Goal: Transaction & Acquisition: Purchase product/service

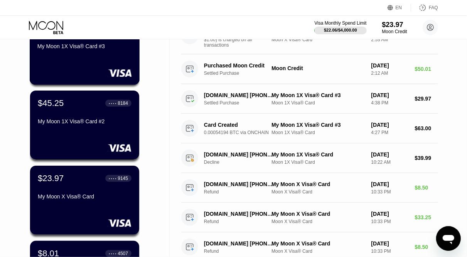
scroll to position [162, 0]
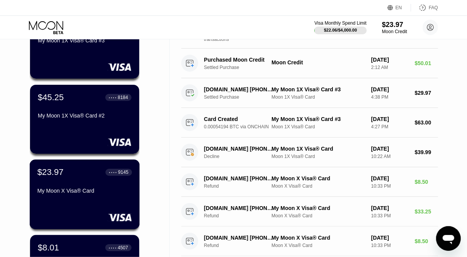
click at [98, 191] on div "My Moon X Visa® Card" at bounding box center [84, 191] width 95 height 6
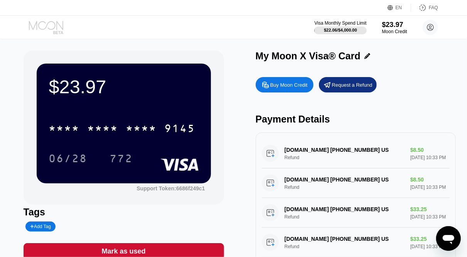
click at [53, 27] on icon at bounding box center [47, 28] width 36 height 14
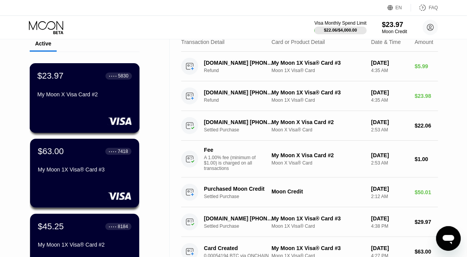
scroll to position [34, 0]
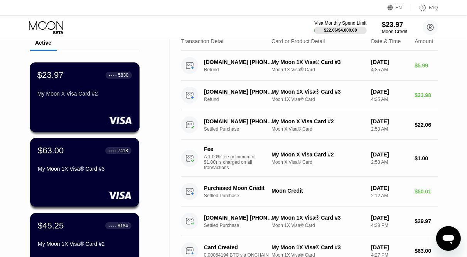
click at [99, 100] on div "My Moon X Visa Card #2" at bounding box center [84, 95] width 95 height 9
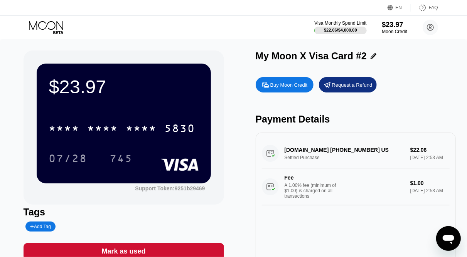
click at [59, 24] on icon at bounding box center [46, 25] width 34 height 9
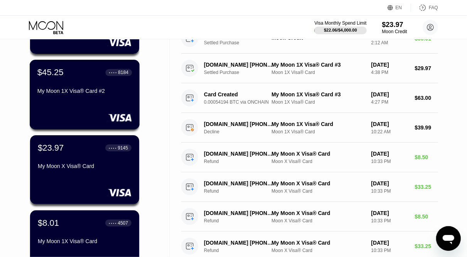
scroll to position [189, 0]
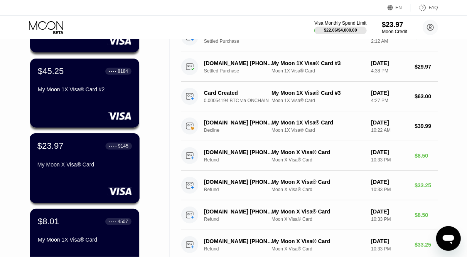
click at [109, 156] on div "$23.97 ● ● ● ● 9145 My Moon X Visa® Card" at bounding box center [84, 156] width 95 height 30
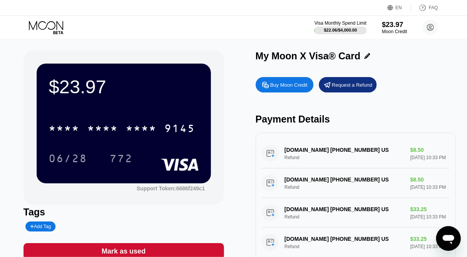
click at [54, 23] on icon at bounding box center [47, 28] width 36 height 14
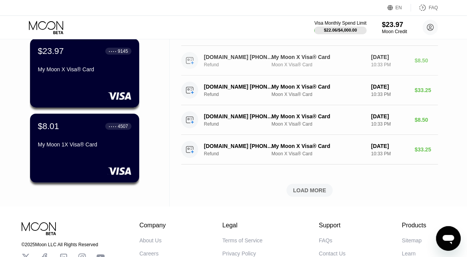
scroll to position [286, 0]
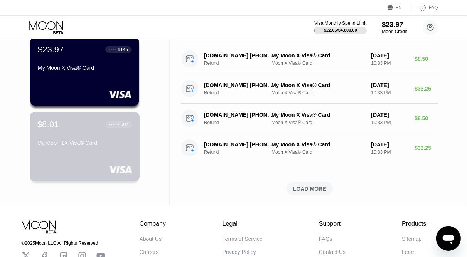
click at [91, 134] on div "$8.01 ● ● ● ● 4507 My Moon 1X Visa® Card" at bounding box center [84, 135] width 95 height 30
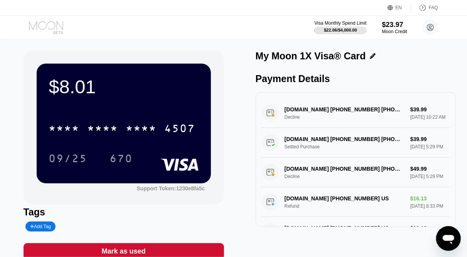
click at [38, 24] on icon at bounding box center [47, 28] width 36 height 14
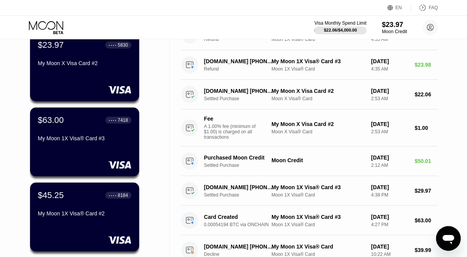
scroll to position [66, 0]
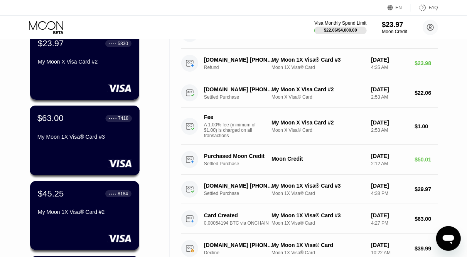
click at [86, 132] on div "$63.00 ● ● ● ● 7418 My Moon 1X Visa® Card #3" at bounding box center [84, 128] width 95 height 30
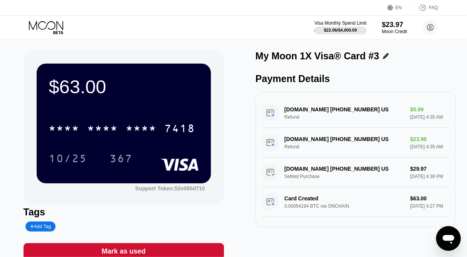
click at [57, 24] on icon at bounding box center [46, 25] width 34 height 9
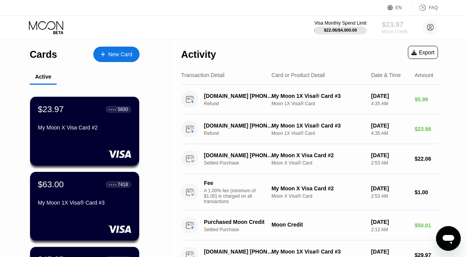
click at [389, 26] on div "$23.97" at bounding box center [395, 24] width 26 height 8
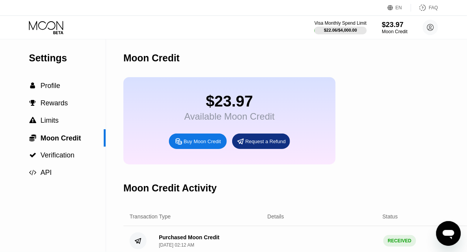
click at [389, 26] on div "$23.97" at bounding box center [395, 24] width 26 height 8
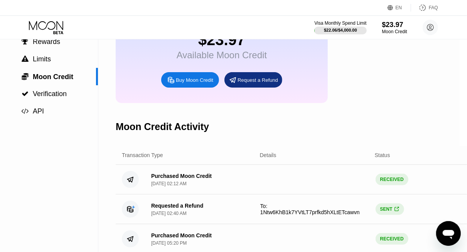
scroll to position [49, 8]
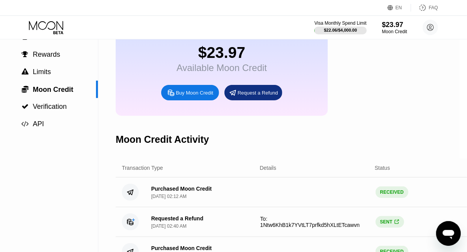
click at [58, 24] on icon at bounding box center [47, 28] width 36 height 14
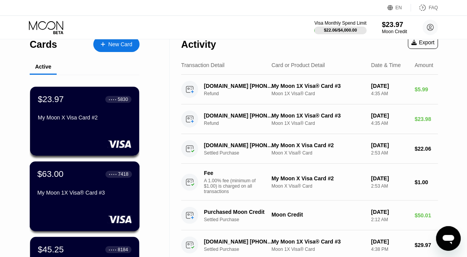
scroll to position [8, 0]
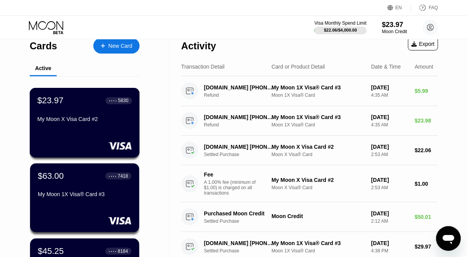
click at [103, 129] on div "$23.97 ● ● ● ● 5830 My Moon X Visa Card #2" at bounding box center [85, 123] width 110 height 70
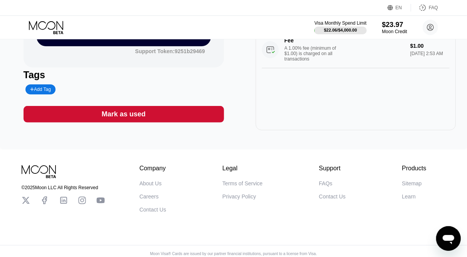
scroll to position [150, 0]
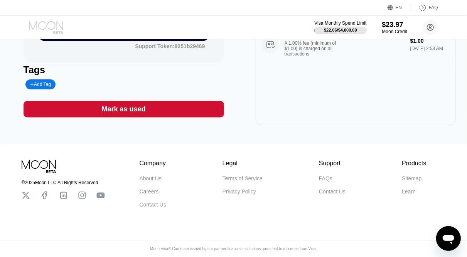
click at [51, 21] on icon at bounding box center [47, 28] width 36 height 14
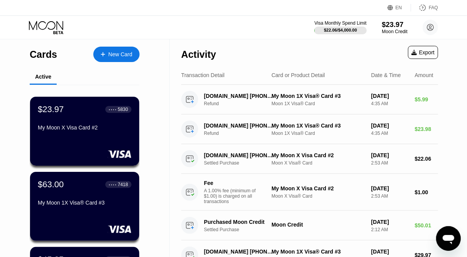
click at [395, 30] on div "Moon Credit" at bounding box center [395, 31] width 26 height 5
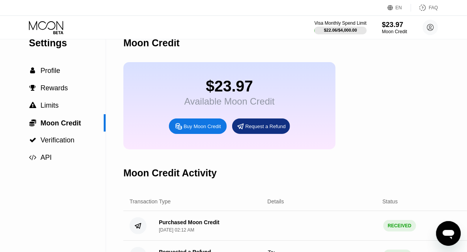
scroll to position [15, 0]
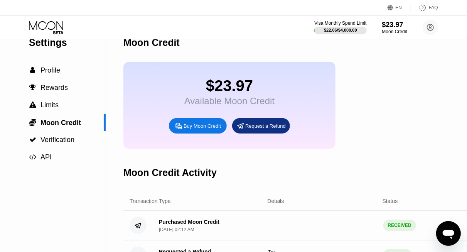
click at [210, 129] on div "Buy Moon Credit" at bounding box center [202, 126] width 37 height 7
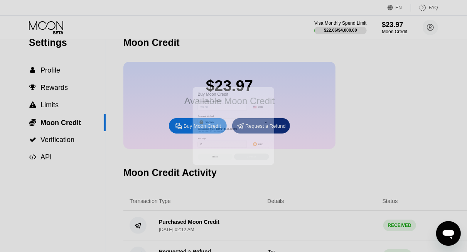
scroll to position [33, 0]
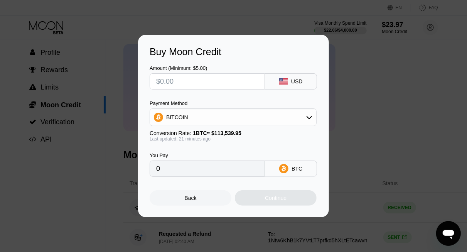
click at [211, 84] on input "text" at bounding box center [207, 81] width 102 height 15
type input "$2"
type input "0.00001765"
type input "$20"
type input "0.00017647"
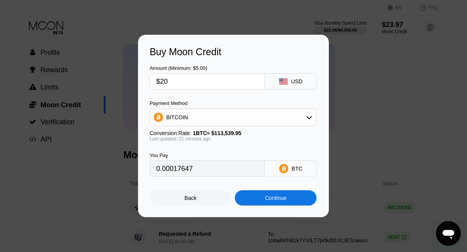
type input "$20"
click at [267, 197] on div "Continue" at bounding box center [276, 198] width 22 height 6
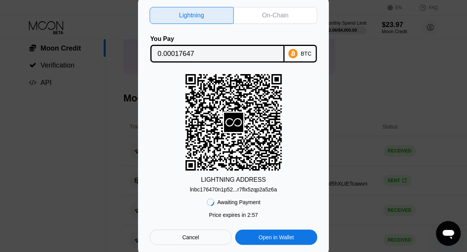
scroll to position [98, 0]
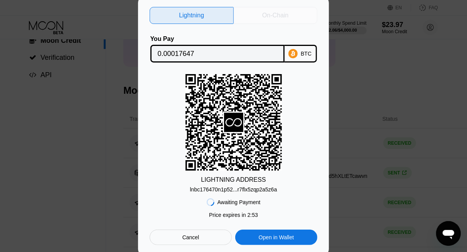
click at [279, 13] on div "On-Chain" at bounding box center [275, 16] width 26 height 8
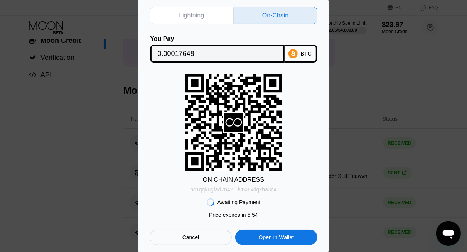
click at [229, 191] on div "bc1qqkugfad7n42...fvrk8lxdqkha3c4" at bounding box center [233, 189] width 86 height 6
click at [186, 52] on input "0.00017648" at bounding box center [218, 53] width 120 height 15
click at [43, 195] on div "Lightning On-Chain You Pay 0.00017648 BTC ON CHAIN ADDRESS bc1qqkugfad7n42...fv…" at bounding box center [233, 125] width 467 height 261
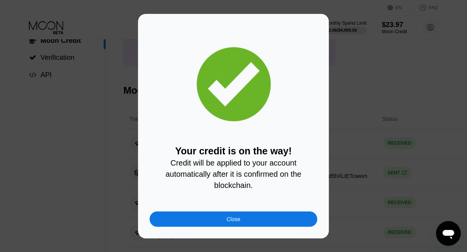
click at [245, 221] on div "Close" at bounding box center [234, 218] width 168 height 15
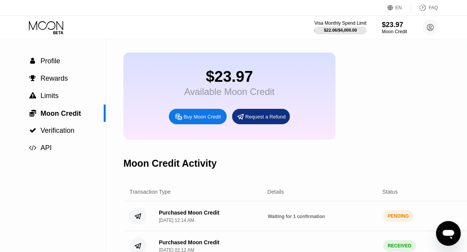
scroll to position [25, 0]
